Goal: Information Seeking & Learning: Understand process/instructions

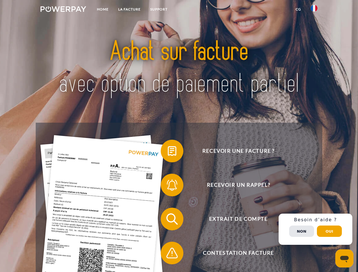
click at [63, 10] on img at bounding box center [64, 9] width 46 height 6
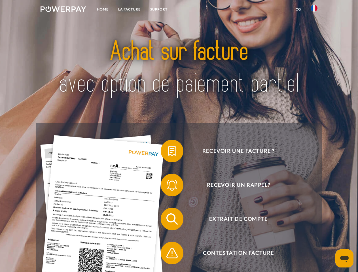
click at [314, 10] on img at bounding box center [314, 8] width 7 height 7
click at [299, 9] on link "CG" at bounding box center [298, 9] width 15 height 10
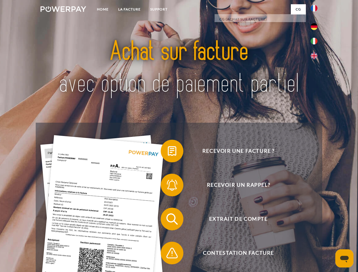
click at [168, 152] on span at bounding box center [164, 151] width 28 height 28
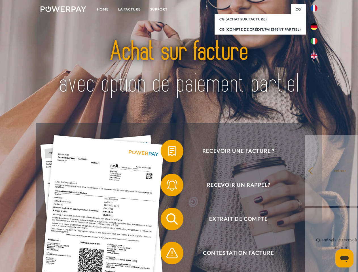
click at [168, 186] on span at bounding box center [164, 185] width 28 height 28
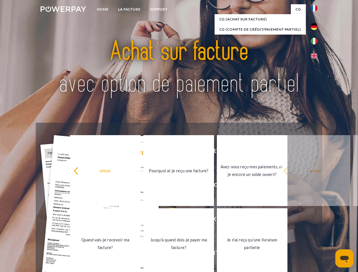
click at [168, 220] on link "Jusqu'à quand dois-je payer ma facture?" at bounding box center [179, 244] width 71 height 71
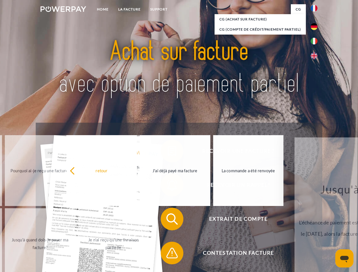
click at [168, 255] on span at bounding box center [164, 253] width 28 height 28
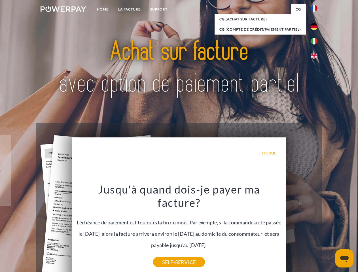
click at [316, 230] on div "Recevoir une facture ? Recevoir un rappel? Extrait de compte retour" at bounding box center [179, 236] width 287 height 227
click at [302, 231] on span "Extrait de compte" at bounding box center [238, 219] width 139 height 23
click at [330, 232] on header "Home LA FACTURE Support" at bounding box center [179, 196] width 358 height 392
